Goal: Task Accomplishment & Management: Manage account settings

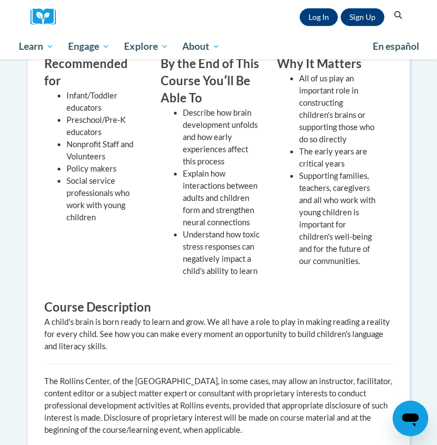
scroll to position [362, 0]
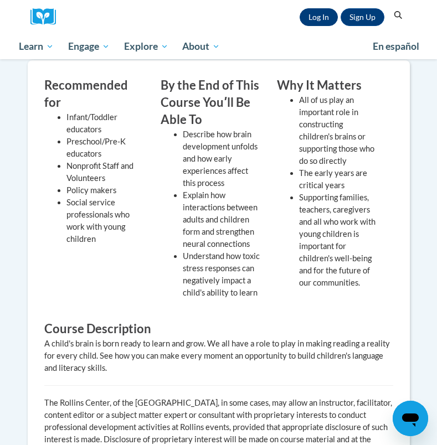
click at [319, 12] on link "Log In" at bounding box center [318, 17] width 38 height 18
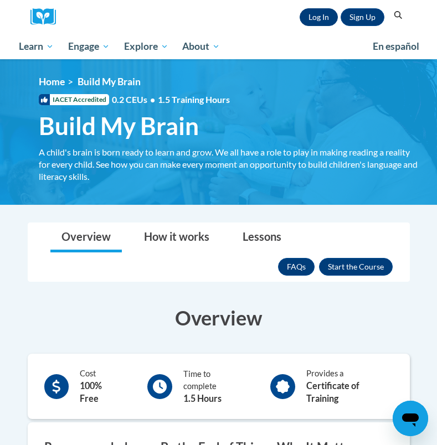
click at [322, 13] on link "Log In" at bounding box center [318, 17] width 38 height 18
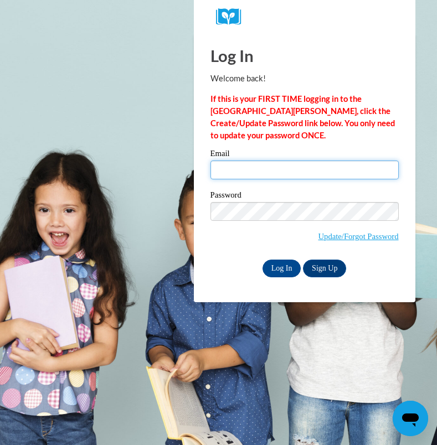
type input "lailamason12@gmail.com"
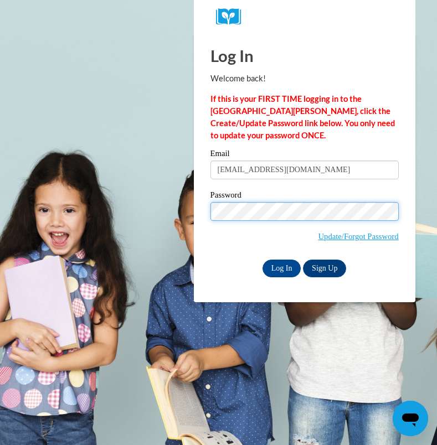
click at [281, 266] on input "Log In" at bounding box center [281, 269] width 39 height 18
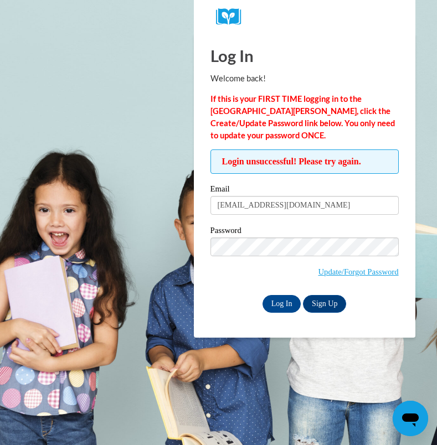
click at [352, 122] on strong "If this is your FIRST TIME logging in to the [GEOGRAPHIC_DATA][PERSON_NAME], cl…" at bounding box center [302, 117] width 184 height 46
click at [375, 272] on link "Update/Forgot Password" at bounding box center [358, 271] width 80 height 9
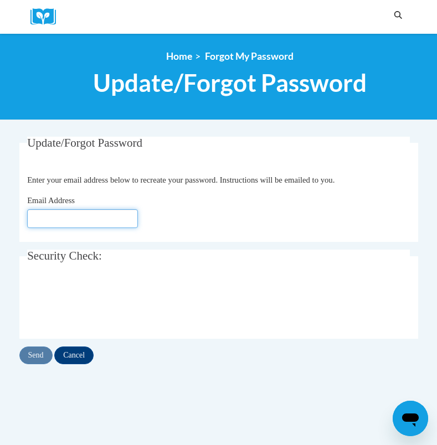
type input "[EMAIL_ADDRESS][DOMAIN_NAME]"
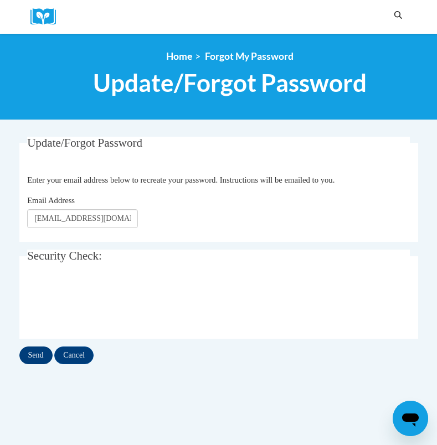
click at [37, 359] on input "Send" at bounding box center [35, 355] width 33 height 18
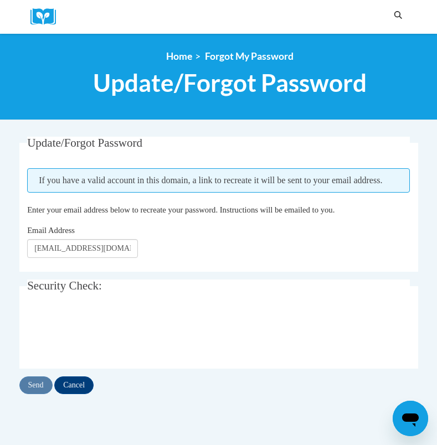
scroll to position [0, 6]
click at [40, 394] on input "Send" at bounding box center [35, 385] width 33 height 18
click at [201, 231] on fieldset "Update/Forgot Password Please enter your email address If you have a valid acco…" at bounding box center [218, 204] width 398 height 135
click at [37, 394] on input "Send" at bounding box center [35, 385] width 33 height 18
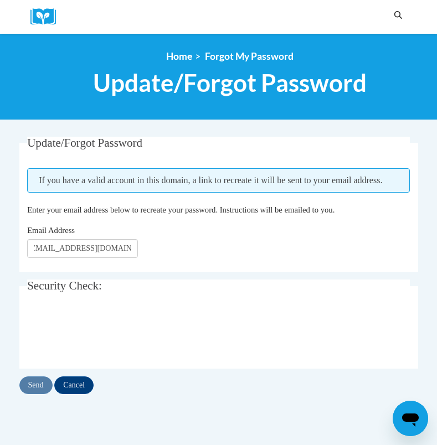
click at [237, 156] on fieldset "Update/Forgot Password Please enter your email address If you have a valid acco…" at bounding box center [218, 204] width 398 height 135
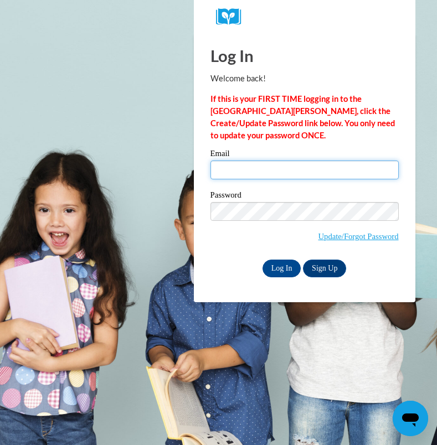
type input "[EMAIL_ADDRESS][DOMAIN_NAME]"
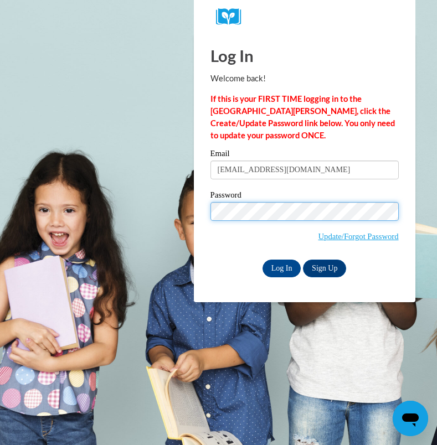
click at [281, 266] on input "Log In" at bounding box center [281, 269] width 39 height 18
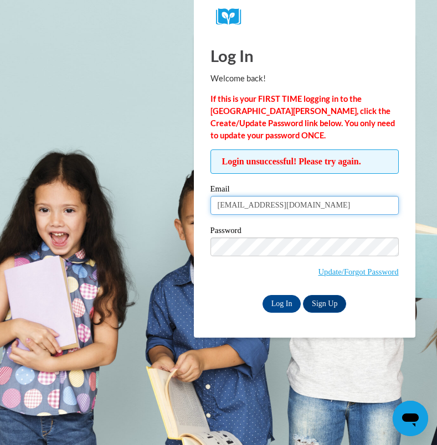
type input "[EMAIL_ADDRESS][DOMAIN_NAME]"
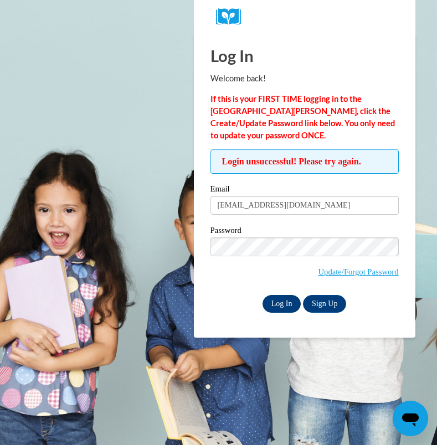
click at [283, 299] on input "Log In" at bounding box center [281, 304] width 39 height 18
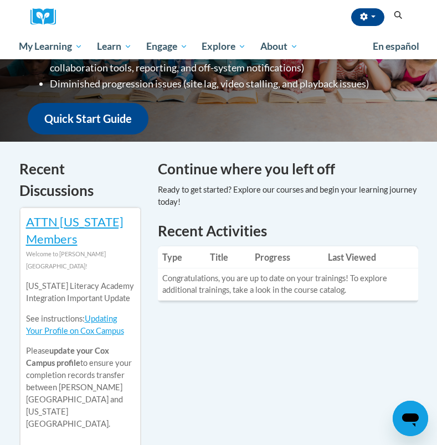
scroll to position [215, 0]
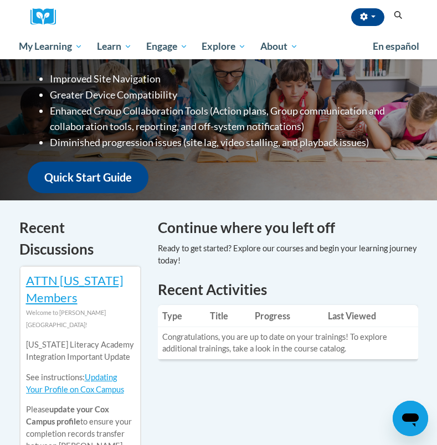
click at [272, 341] on td "Congratulations, you are up to date on your trainings! To explore additional tr…" at bounding box center [288, 343] width 260 height 32
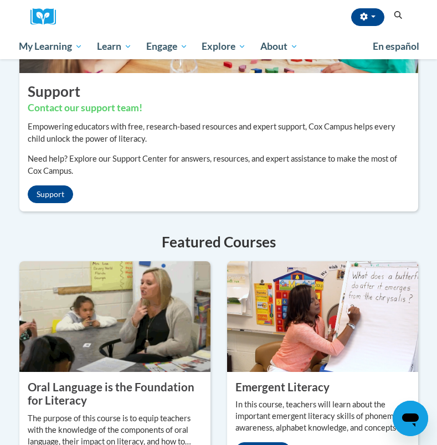
scroll to position [1022, 0]
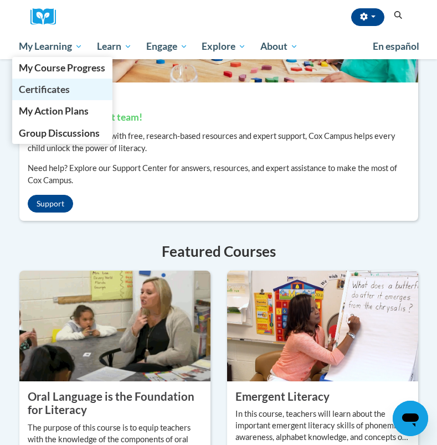
click at [61, 90] on span "Certificates" at bounding box center [44, 90] width 51 height 12
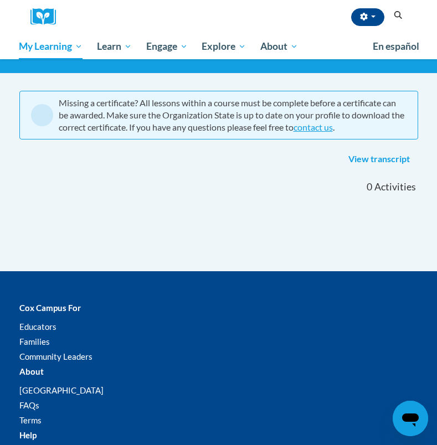
scroll to position [76, 0]
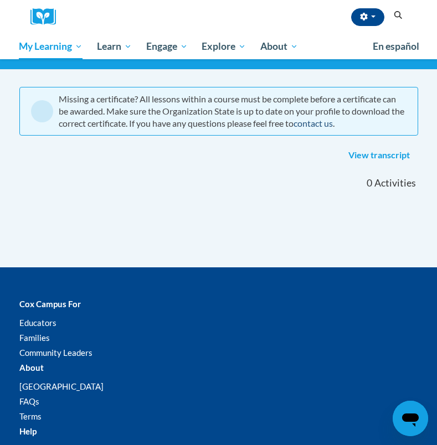
click at [333, 126] on link "contact us" at bounding box center [312, 123] width 39 height 11
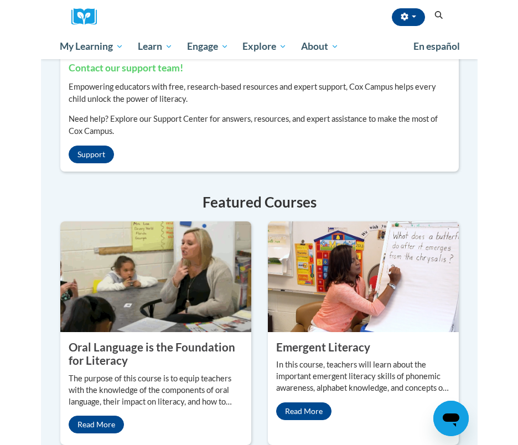
scroll to position [1068, 0]
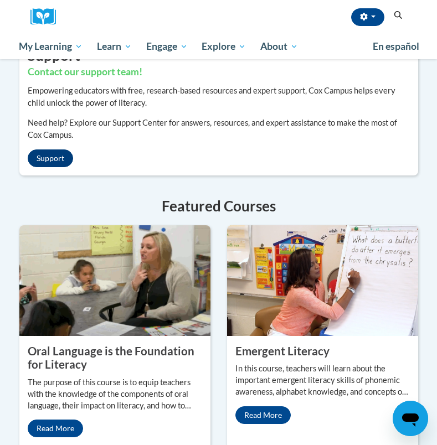
click at [48, 167] on link "Support" at bounding box center [50, 158] width 45 height 18
